Goal: Transaction & Acquisition: Purchase product/service

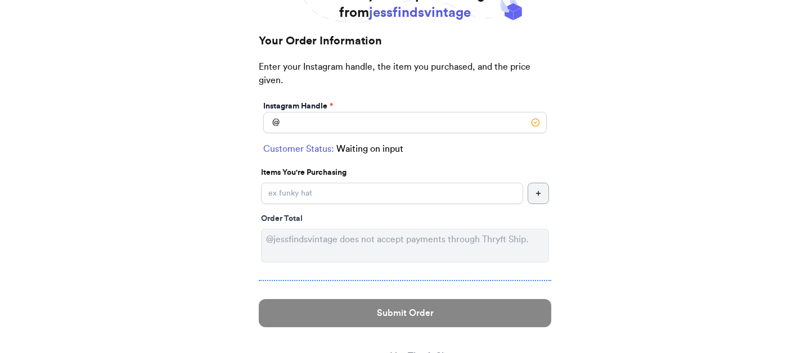
scroll to position [83, 0]
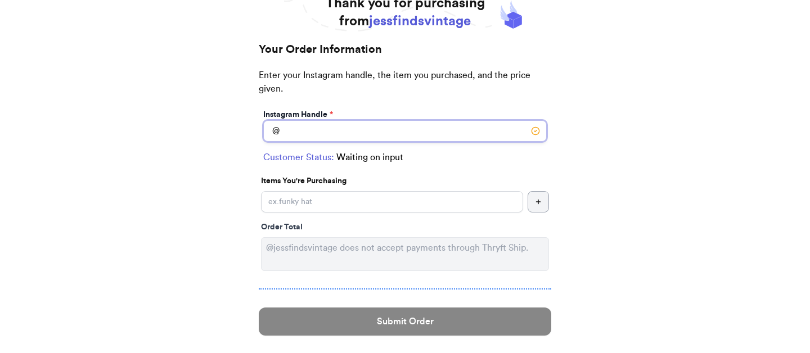
click at [285, 132] on input "Instagram Handle *" at bounding box center [404, 130] width 283 height 21
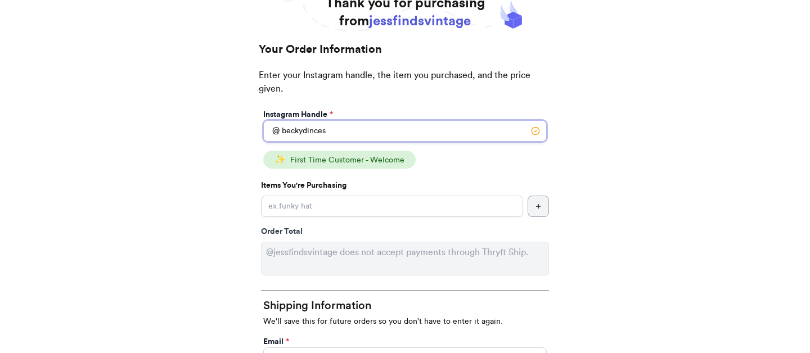
type input "beckydinces"
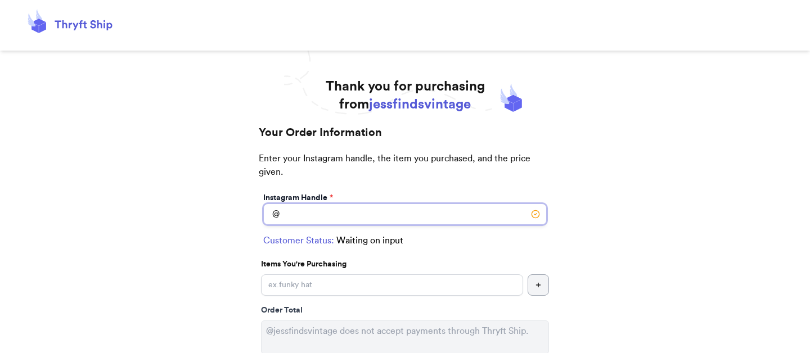
click at [281, 213] on input "Instagram Handle *" at bounding box center [404, 214] width 283 height 21
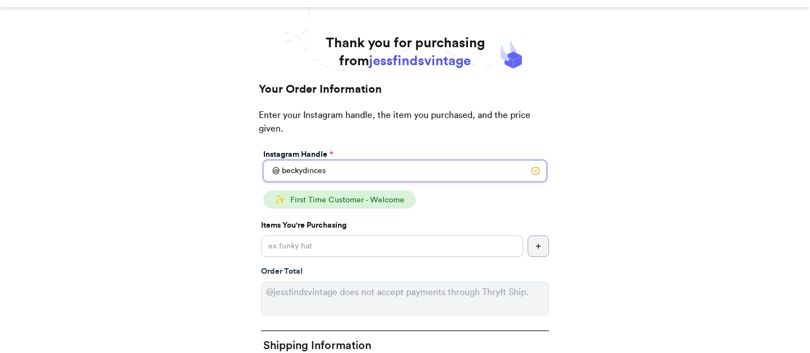
scroll to position [46, 0]
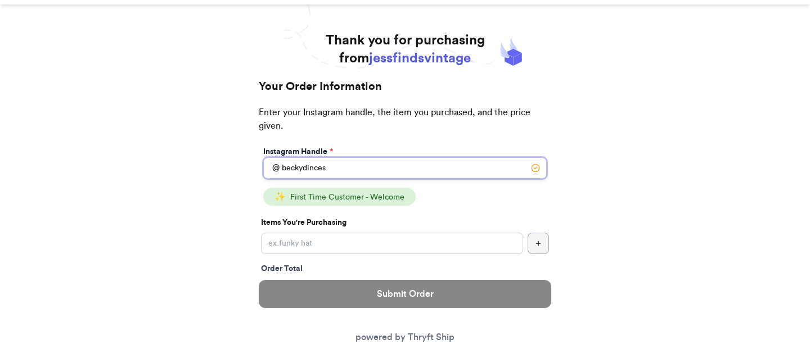
type input "beckydinces"
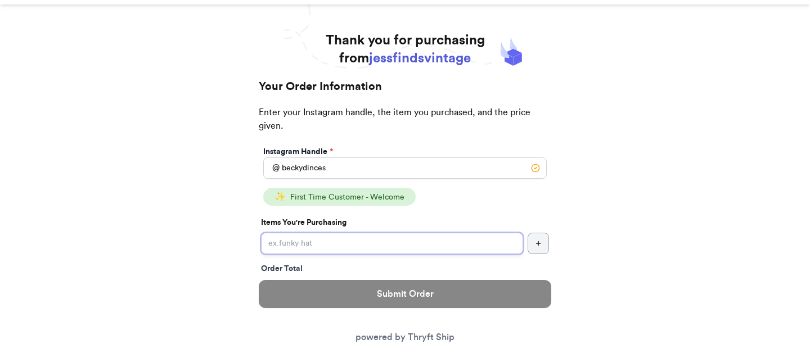
click at [354, 245] on input "Instagram Handle *" at bounding box center [392, 243] width 262 height 21
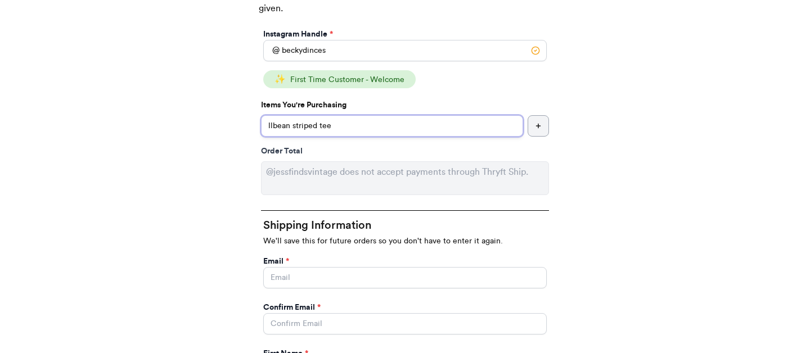
scroll to position [191, 0]
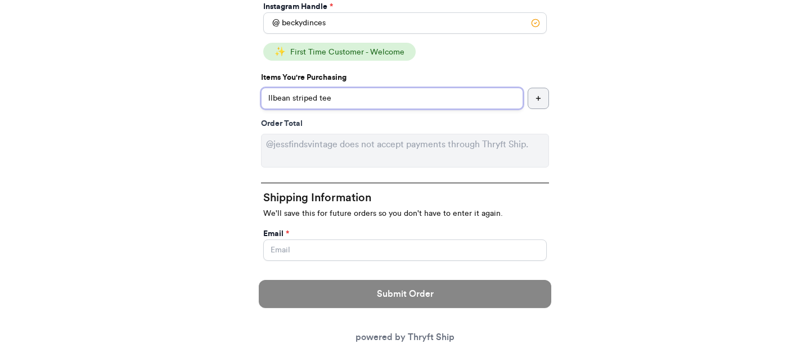
type input "llbean striped tee"
click at [284, 124] on div "Order Total" at bounding box center [405, 123] width 288 height 11
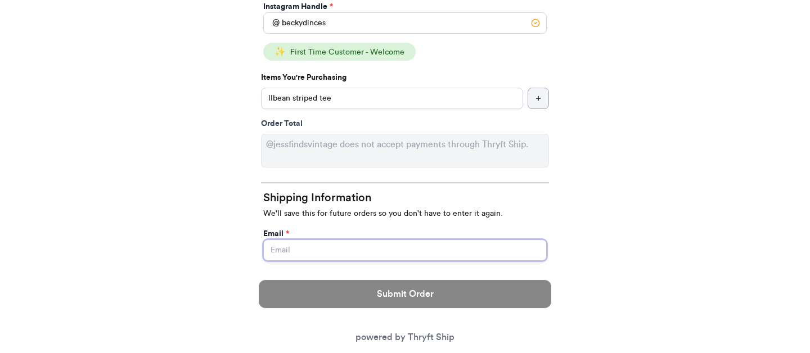
click at [318, 250] on input "Instagram Handle *" at bounding box center [404, 250] width 283 height 21
type input "rdinces@gmail.com"
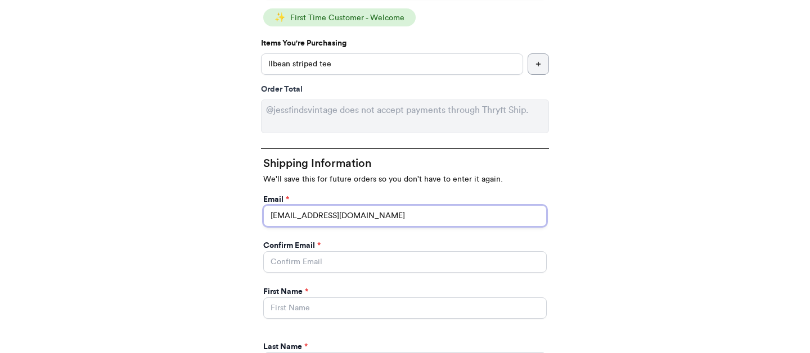
scroll to position [228, 0]
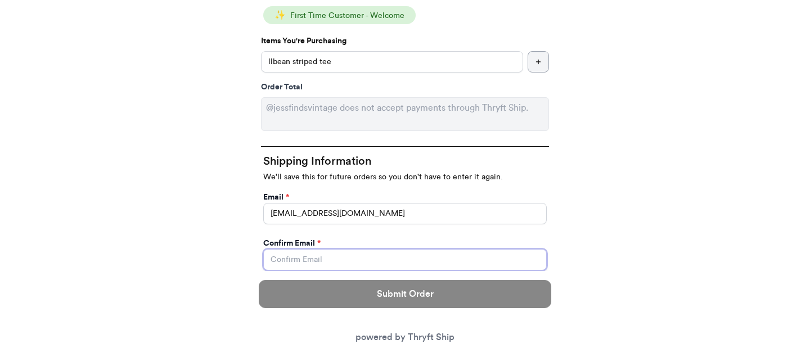
click at [329, 259] on input "Instagram Handle *" at bounding box center [404, 259] width 283 height 21
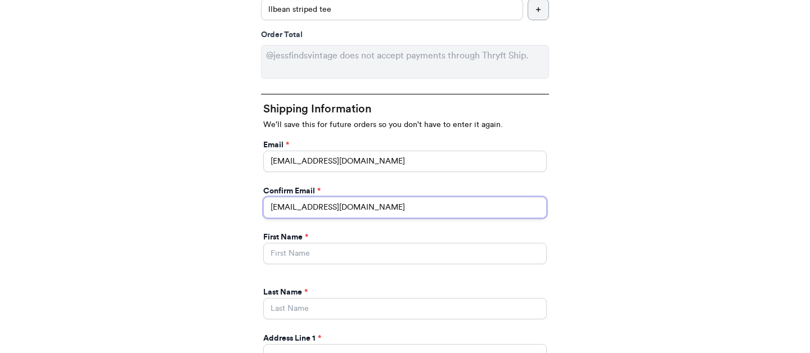
scroll to position [281, 0]
type input "rdinces@gmail.com"
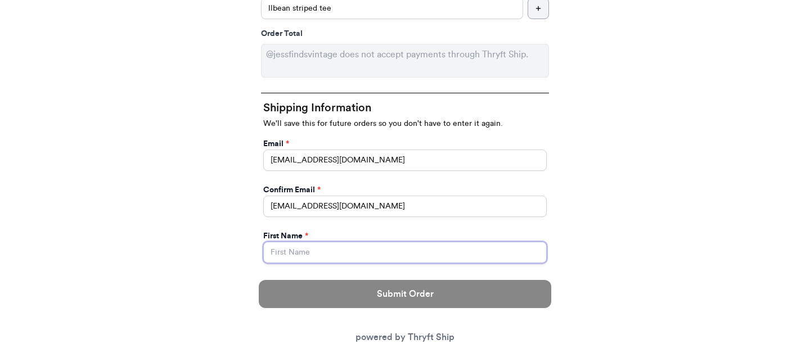
click at [303, 250] on input "Instagram Handle *" at bounding box center [404, 252] width 283 height 21
type input "Becky"
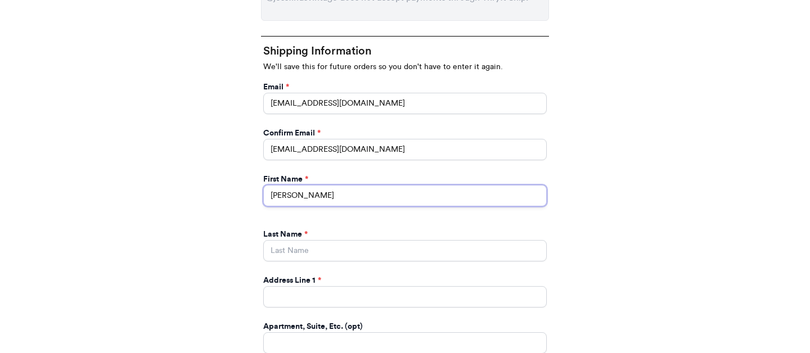
scroll to position [345, 0]
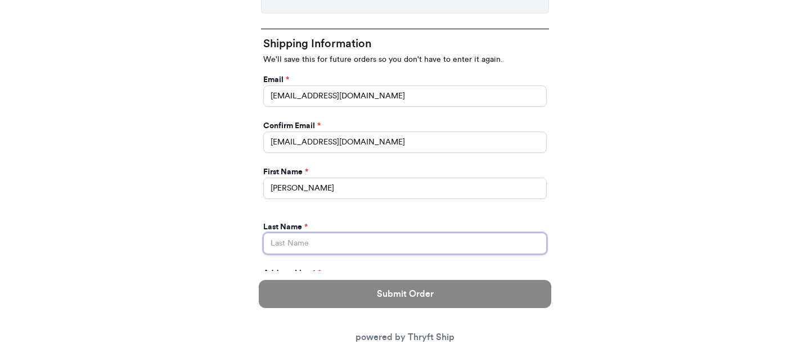
click at [315, 249] on input "Instagram Handle *" at bounding box center [404, 243] width 283 height 21
type input "Dinces"
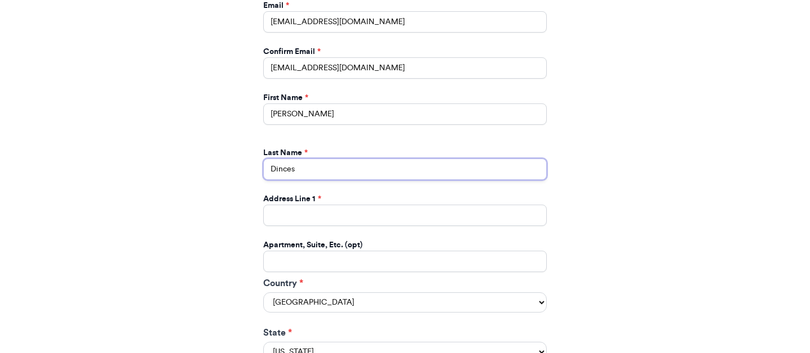
scroll to position [432, 0]
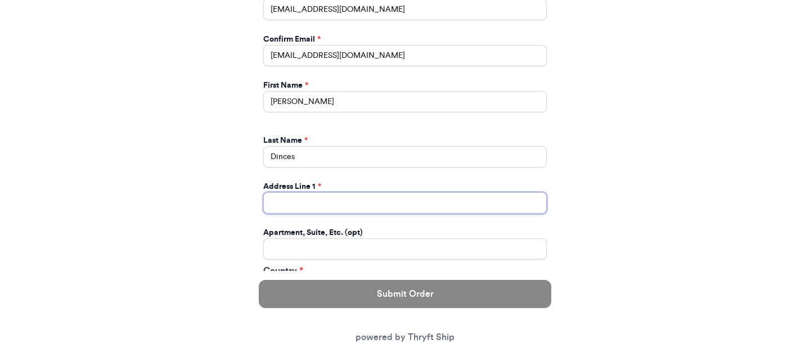
click at [324, 206] on input "Instagram Handle *" at bounding box center [404, 202] width 283 height 21
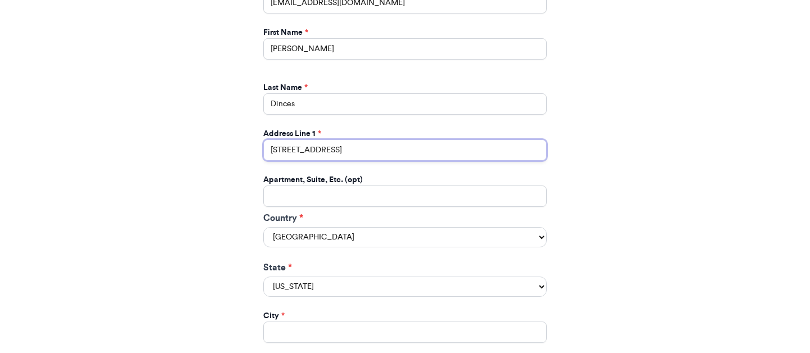
scroll to position [488, 0]
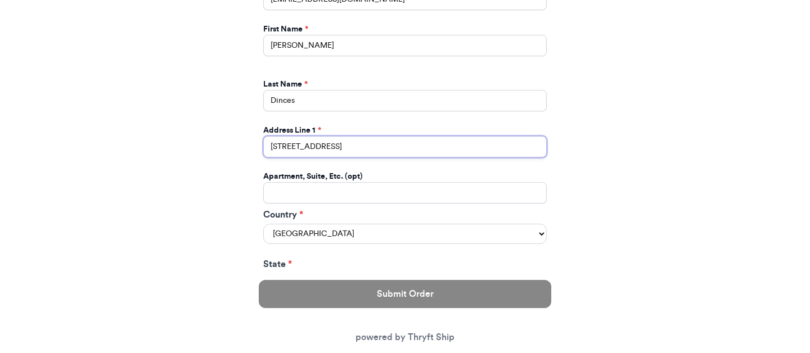
type input "57 Maple Juice Lane"
click at [322, 233] on select "United States Canada Australia" at bounding box center [404, 234] width 283 height 20
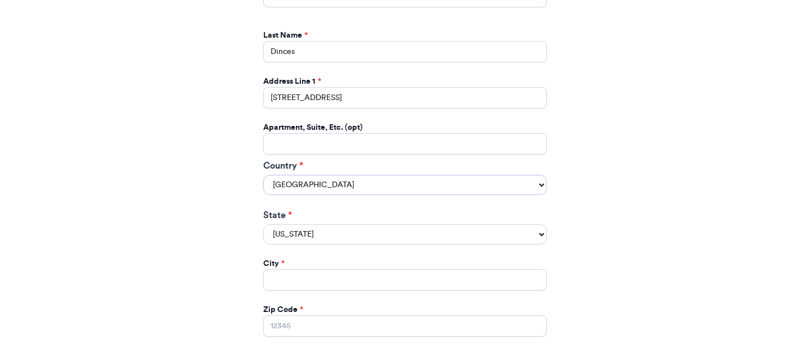
scroll to position [540, 0]
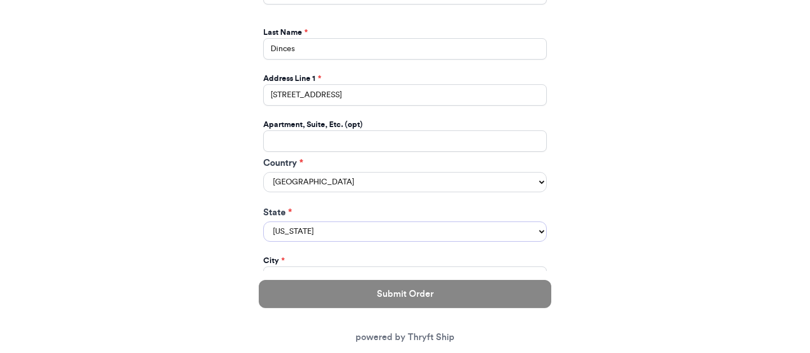
click at [310, 235] on select "Alabama Alaska Arizona Arkansas California Colorado Connecticut Delaware Distri…" at bounding box center [404, 232] width 283 height 20
select select "ME"
click at [263, 223] on select "Alabama Alaska Arizona Arkansas California Colorado Connecticut Delaware Distri…" at bounding box center [404, 232] width 283 height 20
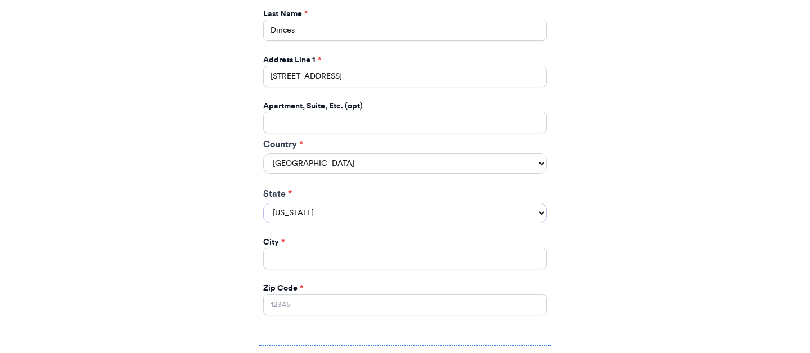
scroll to position [561, 0]
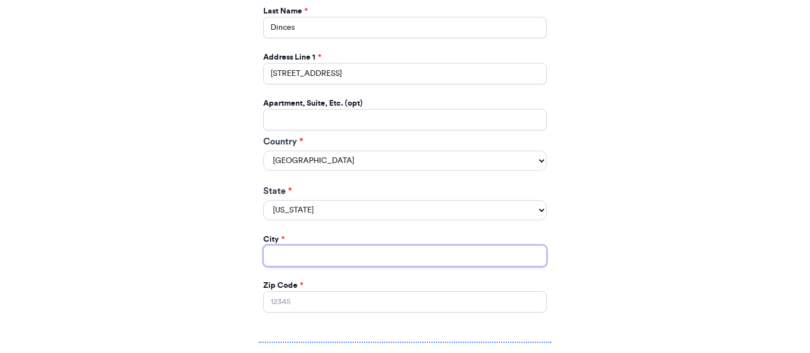
click at [295, 263] on input "Instagram Handle *" at bounding box center [404, 255] width 283 height 21
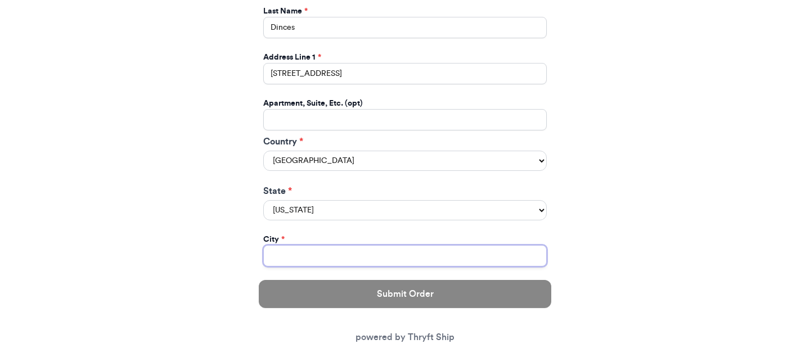
type input "Cushing"
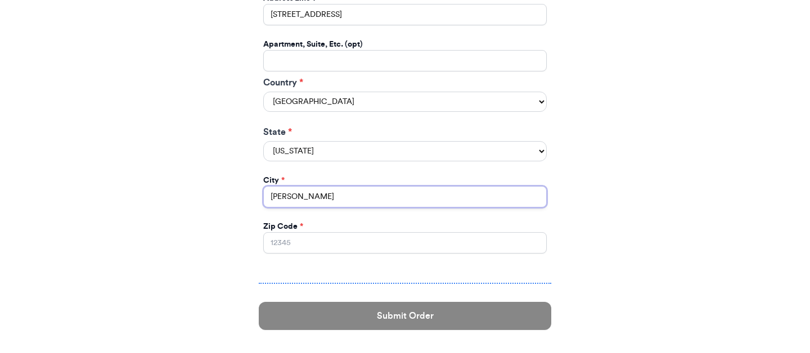
scroll to position [625, 0]
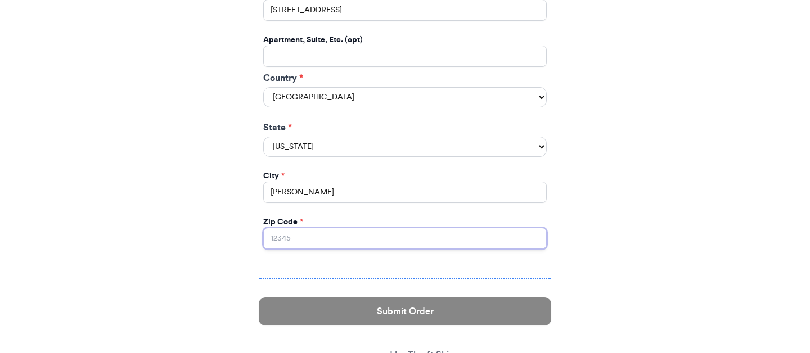
click at [317, 242] on input "Zip Code *" at bounding box center [404, 238] width 283 height 21
type input "04563"
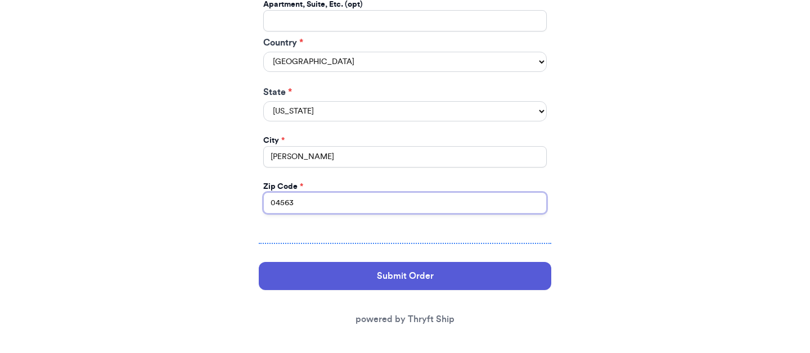
scroll to position [668, 0]
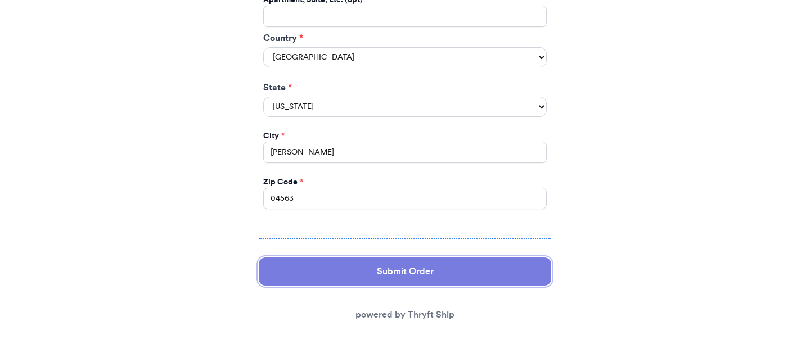
click at [350, 271] on button "Submit Order" at bounding box center [405, 272] width 292 height 28
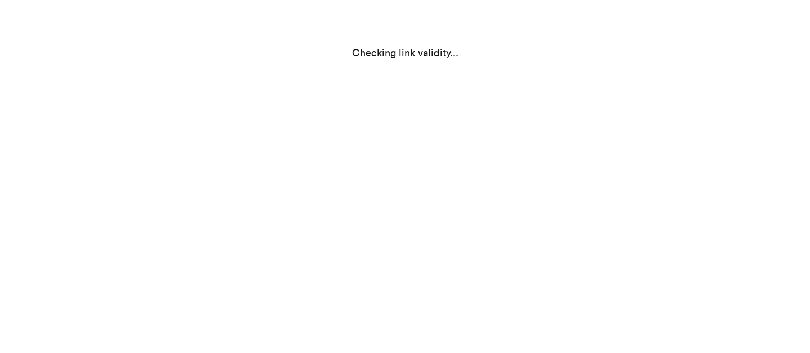
select select "ME"
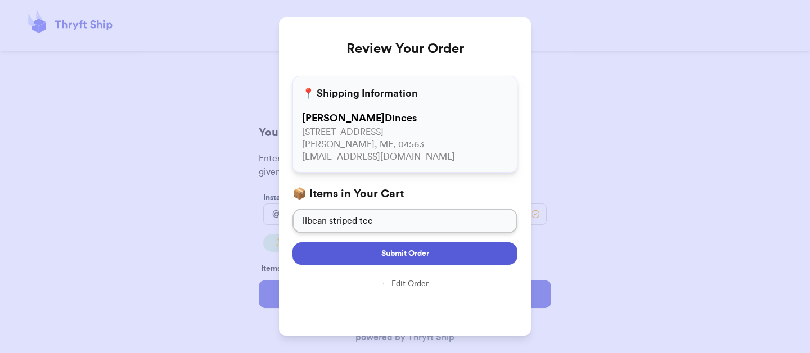
click at [435, 256] on button "Submit Order" at bounding box center [404, 253] width 225 height 22
